Goal: Transaction & Acquisition: Subscribe to service/newsletter

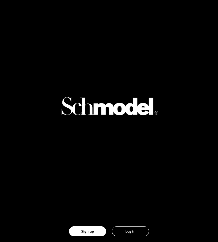
click at [125, 225] on link "Log in" at bounding box center [130, 230] width 43 height 21
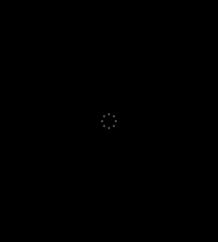
select select "GB"
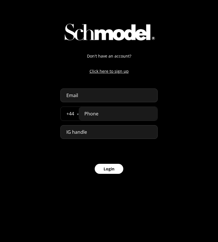
click at [119, 114] on input "tel" at bounding box center [118, 114] width 79 height 14
paste input "07777 777777"
type input "07777 777777"
click at [103, 94] on input "email" at bounding box center [108, 95] width 97 height 14
type input "[PERSON_NAME][DOMAIN_NAME][EMAIL_ADDRESS][PERSON_NAME][DOMAIN_NAME]"
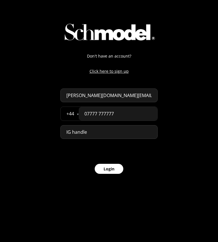
click at [94, 173] on form "Don't have an account? Click here to sign up abdellah.naji.pro@gmail.com + 44 Å…" at bounding box center [108, 113] width 97 height 121
click at [119, 173] on button "Login" at bounding box center [109, 169] width 29 height 10
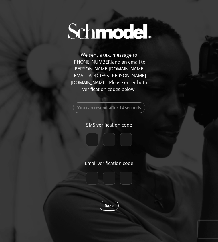
paste input "6"
type input "6"
type input "9"
type input "7"
checkbox input "true"
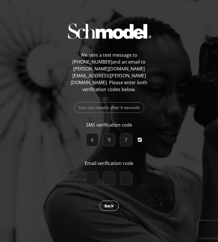
click at [93, 171] on input "number" at bounding box center [92, 177] width 12 height 13
paste input "2"
type input "2"
type input "3"
type input "6"
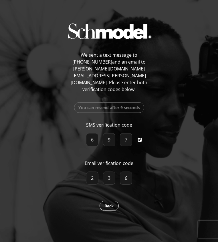
checkbox input "true"
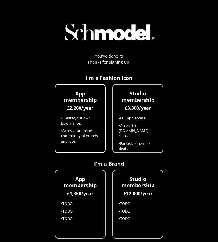
click at [91, 136] on li "• Access our online community of brands and jobs" at bounding box center [80, 136] width 38 height 16
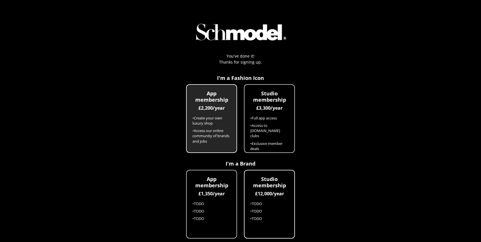
scroll to position [42, 0]
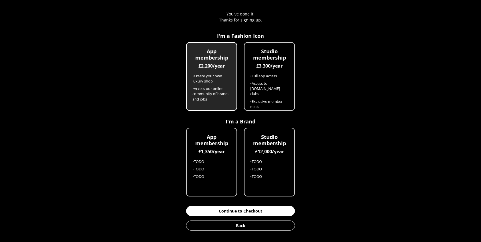
click at [218, 209] on button "Continue to Checkout" at bounding box center [240, 211] width 109 height 10
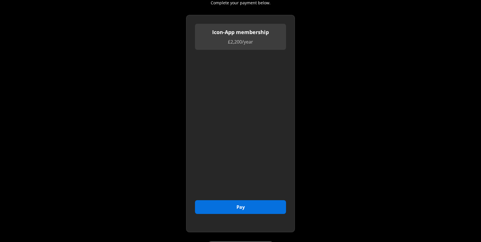
scroll to position [74, 0]
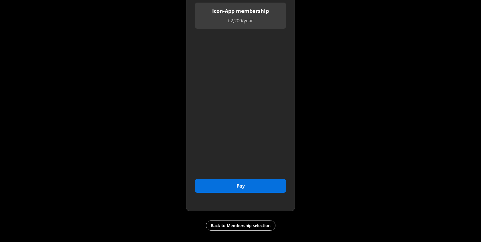
click at [218, 186] on button "Pay" at bounding box center [240, 186] width 91 height 14
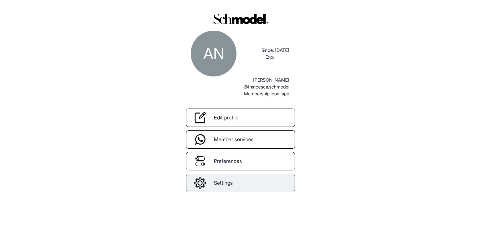
click at [252, 185] on link "Settings" at bounding box center [240, 183] width 109 height 18
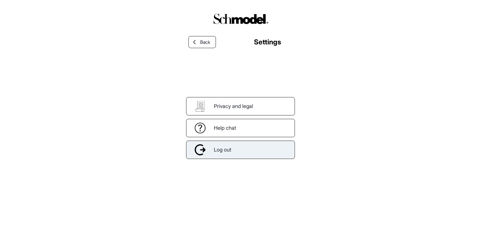
click at [256, 153] on div "Log out" at bounding box center [240, 150] width 109 height 18
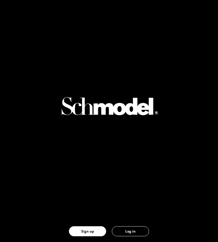
click at [133, 230] on button "Log in" at bounding box center [130, 231] width 37 height 10
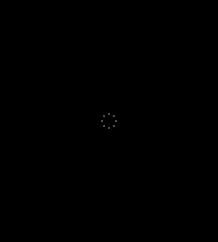
select select "GB"
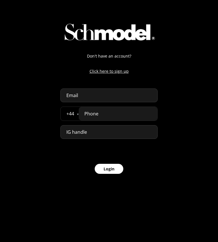
click at [129, 98] on input "email" at bounding box center [108, 95] width 97 height 14
type input "abdellah.naji.pro@gmail.com"
click at [126, 114] on input "tel" at bounding box center [118, 114] width 79 height 14
paste input "07777 777777"
type input "07777 777777"
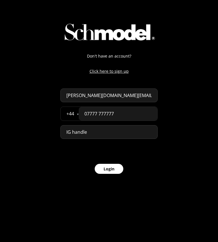
click at [111, 161] on form "Don't have an account? Click here to sign up abdellah.naji.pro@gmail.com + 44 Å…" at bounding box center [108, 113] width 97 height 121
click at [111, 172] on button "Login" at bounding box center [109, 169] width 29 height 10
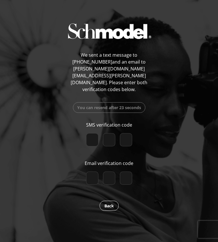
paste input "7"
type input "7"
type input "2"
checkbox input "true"
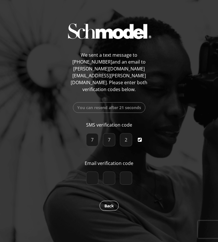
click at [91, 171] on input "number" at bounding box center [92, 177] width 12 height 13
paste input "3"
type input "3"
type input "4"
type input "2"
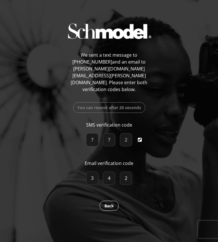
checkbox input "true"
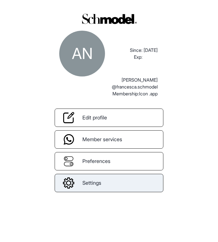
click at [111, 182] on link "Settings" at bounding box center [109, 183] width 109 height 18
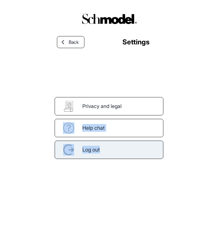
drag, startPoint x: 135, startPoint y: 100, endPoint x: 110, endPoint y: 152, distance: 58.1
click at [110, 151] on div "Privacy and legal Help chat Log out" at bounding box center [109, 116] width 109 height 85
click at [110, 152] on div "Log out" at bounding box center [109, 150] width 109 height 18
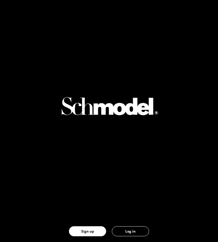
click at [126, 229] on button "Log in" at bounding box center [130, 231] width 37 height 10
select select "GB"
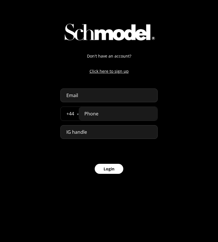
click at [127, 92] on input "email" at bounding box center [108, 95] width 97 height 14
type input "[PERSON_NAME][DOMAIN_NAME][EMAIL_ADDRESS][PERSON_NAME][DOMAIN_NAME]"
click at [119, 112] on input "tel" at bounding box center [118, 114] width 79 height 14
paste input "07777 777777"
type input "07777 777777"
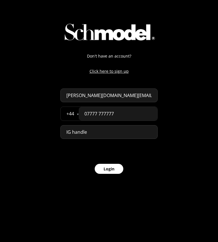
click at [102, 172] on button "Login" at bounding box center [109, 169] width 29 height 10
click at [128, 95] on input "[PERSON_NAME][DOMAIN_NAME][EMAIL_ADDRESS][PERSON_NAME][DOMAIN_NAME]" at bounding box center [108, 95] width 97 height 14
drag, startPoint x: 143, startPoint y: 100, endPoint x: 84, endPoint y: 97, distance: 58.8
click at [84, 97] on input "[PERSON_NAME][DOMAIN_NAME][EMAIL_ADDRESS][PERSON_NAME][DOMAIN_NAME]" at bounding box center [108, 95] width 97 height 14
drag, startPoint x: 66, startPoint y: 95, endPoint x: 173, endPoint y: 102, distance: 107.9
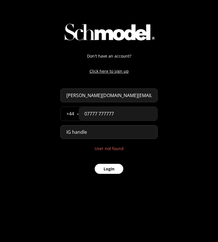
click at [173, 102] on div "Don't have an account? Click here to sign up abdellah.naji.pro@gmail.com + 44 Å…" at bounding box center [109, 91] width 218 height 183
click at [125, 119] on input "07777 777777" at bounding box center [118, 114] width 79 height 14
click at [105, 170] on button "Login" at bounding box center [109, 169] width 29 height 10
select select "GB"
click at [129, 114] on input "tel" at bounding box center [118, 114] width 79 height 14
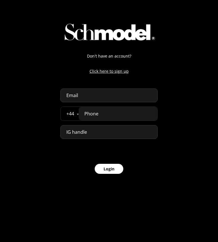
paste input "07777 777777"
type input "07777 777777"
click at [120, 95] on input "email" at bounding box center [108, 95] width 97 height 14
type input "[PERSON_NAME][DOMAIN_NAME][EMAIL_ADDRESS][PERSON_NAME][DOMAIN_NAME]"
click at [106, 169] on button "Login" at bounding box center [109, 169] width 29 height 10
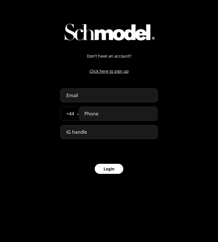
select select "GB"
click at [106, 92] on input "email" at bounding box center [108, 95] width 97 height 14
type input "[PERSON_NAME][DOMAIN_NAME][EMAIL_ADDRESS][PERSON_NAME][DOMAIN_NAME]"
click at [108, 115] on input "tel" at bounding box center [118, 114] width 79 height 14
paste input "tel"
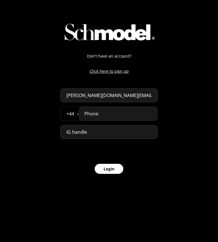
click at [125, 110] on input "tel" at bounding box center [118, 114] width 79 height 14
paste input "07777 777777"
type input "07777 777777"
click at [114, 171] on button "Login" at bounding box center [109, 169] width 29 height 10
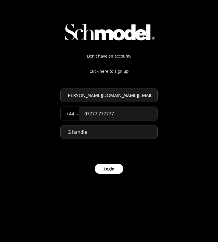
click at [114, 171] on button "Login" at bounding box center [109, 169] width 29 height 10
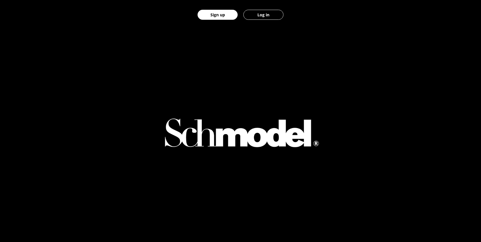
click at [259, 7] on link "Log in" at bounding box center [263, 14] width 46 height 29
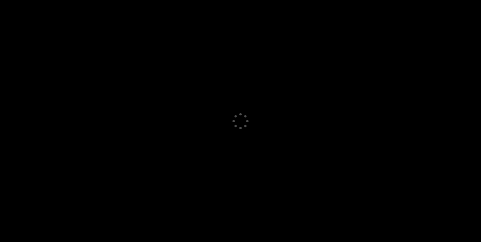
select select "GB"
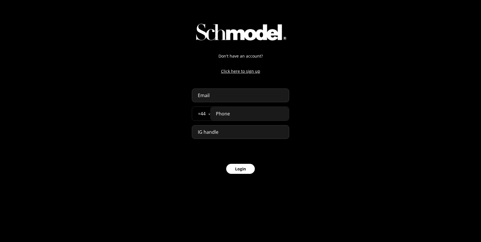
click at [231, 113] on input "tel" at bounding box center [249, 114] width 79 height 14
paste input "tel"
click at [228, 107] on input "tel" at bounding box center [249, 114] width 79 height 14
paste input "07777 777777"
type input "07777 777777"
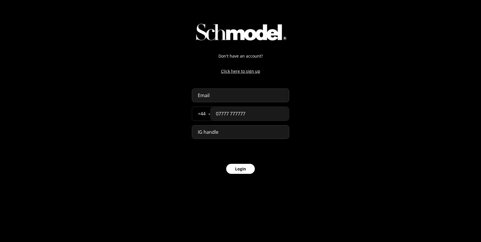
click at [231, 96] on input "email" at bounding box center [240, 95] width 97 height 14
type input "[PERSON_NAME][DOMAIN_NAME][EMAIL_ADDRESS][PERSON_NAME][DOMAIN_NAME]"
click at [234, 165] on button "Login" at bounding box center [240, 169] width 29 height 10
click at [246, 111] on input "07777 777777" at bounding box center [249, 114] width 79 height 14
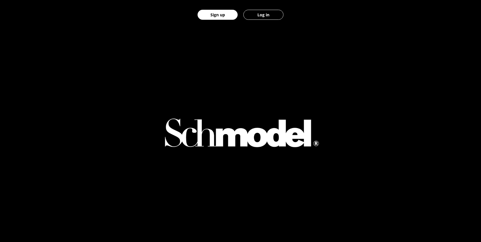
click at [268, 19] on button "Log in" at bounding box center [263, 15] width 40 height 10
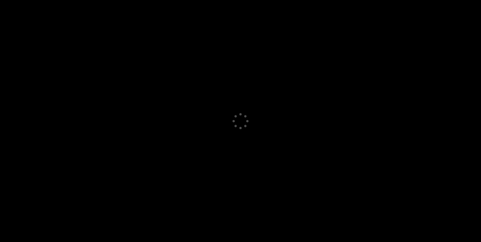
select select "GB"
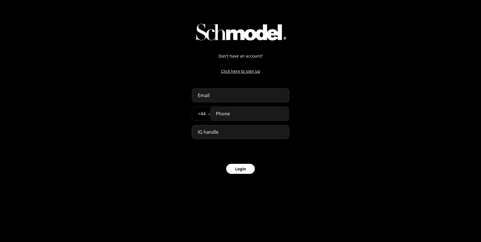
click at [238, 117] on input "tel" at bounding box center [249, 114] width 79 height 14
paste input "07777 777777"
type input "07777 777777"
click at [231, 98] on input "email" at bounding box center [240, 95] width 97 height 14
type input "[PERSON_NAME][DOMAIN_NAME][EMAIL_ADDRESS][PERSON_NAME][DOMAIN_NAME]"
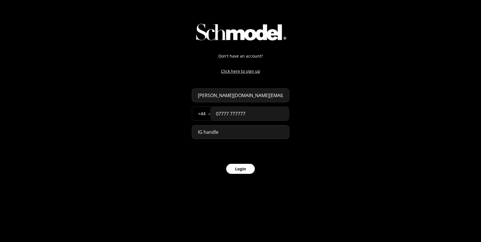
click at [238, 171] on button "Login" at bounding box center [240, 169] width 29 height 10
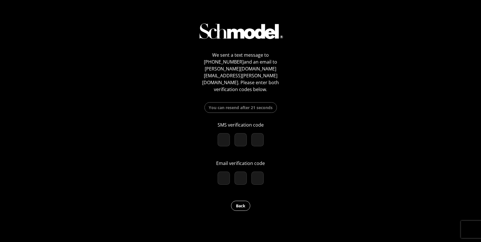
paste input "7"
type input "7"
type input "2"
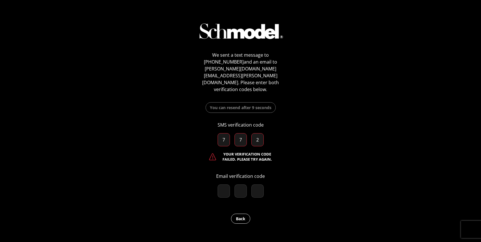
click at [223, 133] on input "7" at bounding box center [224, 139] width 12 height 13
paste input "5"
type input "5"
type input "9"
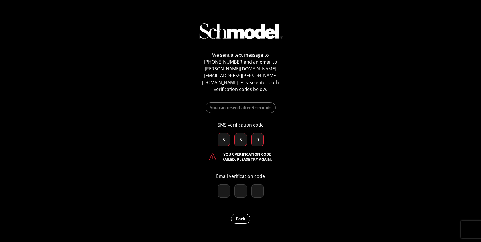
checkbox input "true"
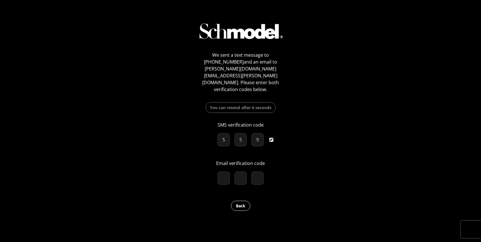
click at [223, 171] on input "number" at bounding box center [224, 177] width 12 height 13
paste input "6"
type input "6"
type input "9"
type input "4"
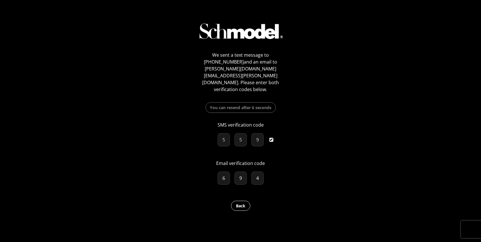
checkbox input "true"
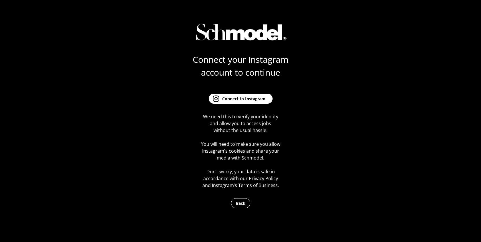
click at [244, 102] on button "Connect to Instagram" at bounding box center [241, 99] width 64 height 10
